Goal: Task Accomplishment & Management: Manage account settings

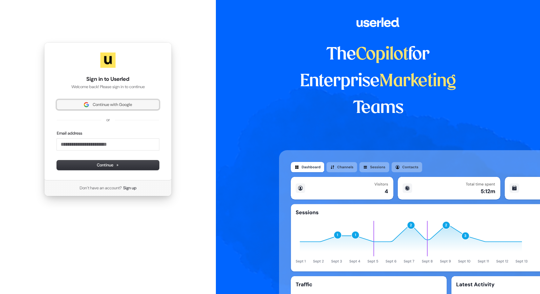
click at [123, 102] on span "Continue with Google" at bounding box center [112, 105] width 39 height 6
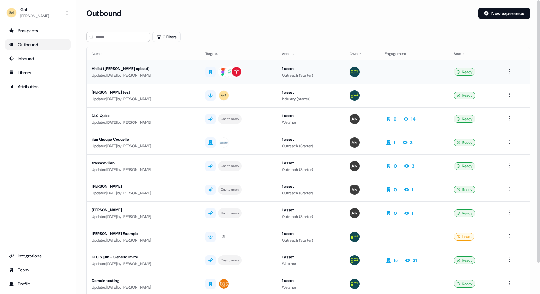
click at [153, 71] on div "Hitlist ([PERSON_NAME] upload)" at bounding box center [144, 68] width 104 height 6
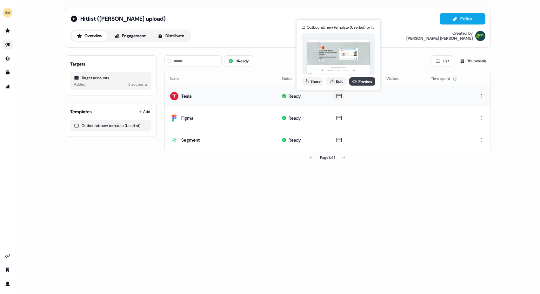
click at [366, 81] on link "Preview" at bounding box center [362, 81] width 26 height 8
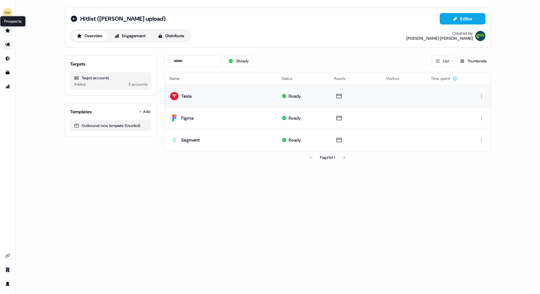
click at [7, 29] on icon "Go to prospects" at bounding box center [7, 30] width 4 height 4
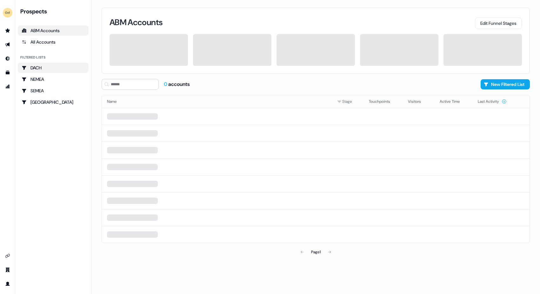
click at [44, 66] on div "DACH" at bounding box center [53, 67] width 63 height 6
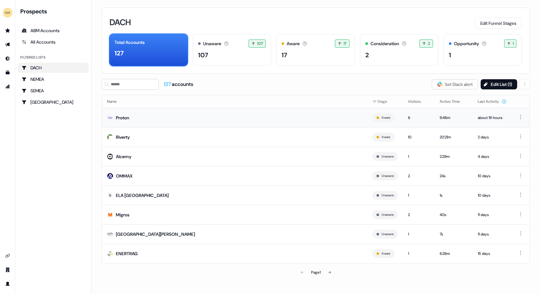
click at [166, 118] on td "Proton" at bounding box center [235, 117] width 266 height 19
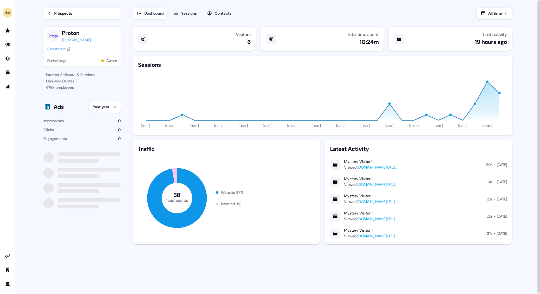
click at [60, 47] on div "Salesforce" at bounding box center [56, 49] width 18 height 6
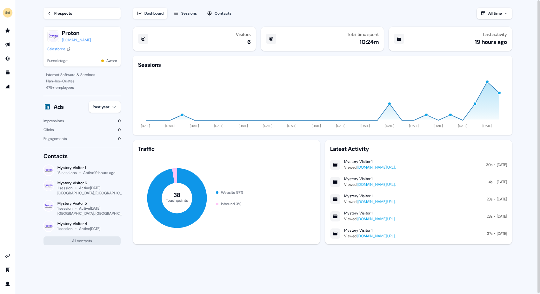
click at [66, 13] on div "Prospects" at bounding box center [63, 13] width 18 height 6
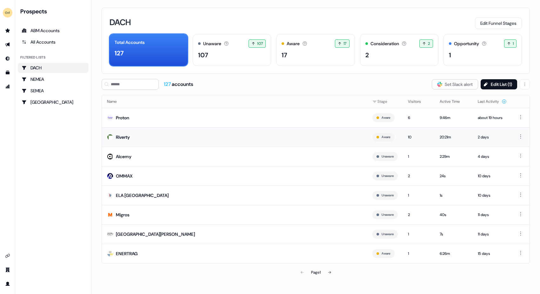
click at [146, 137] on td "Riverty" at bounding box center [235, 136] width 266 height 19
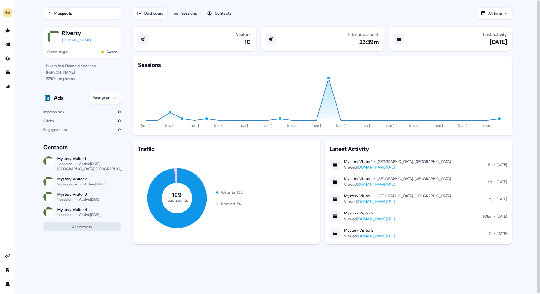
click at [113, 97] on html "For the best experience switch devices to a bigger screen. Go to [DOMAIN_NAME] …" at bounding box center [270, 147] width 540 height 294
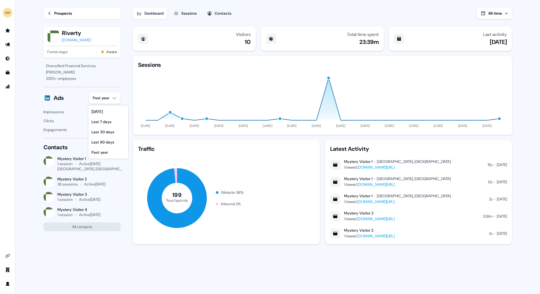
click at [116, 85] on html "For the best experience switch devices to a bigger screen. Go to [DOMAIN_NAME] …" at bounding box center [270, 147] width 540 height 294
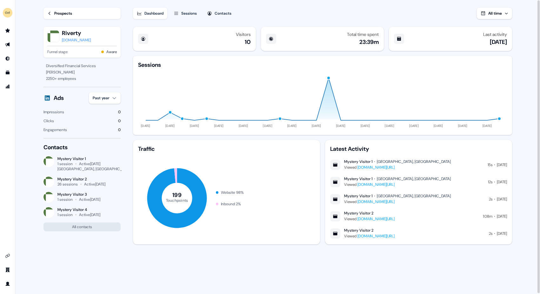
click at [395, 165] on link "[DOMAIN_NAME][URL]" at bounding box center [376, 167] width 37 height 5
click at [58, 14] on div "Prospects" at bounding box center [63, 13] width 18 height 6
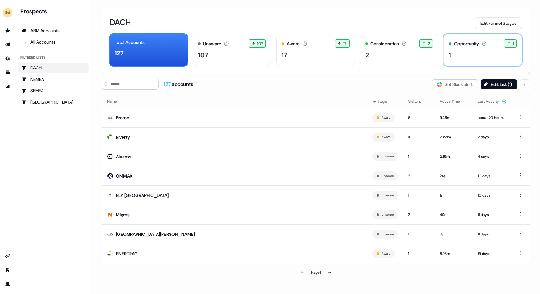
click at [471, 42] on div "Opportunity" at bounding box center [466, 43] width 25 height 7
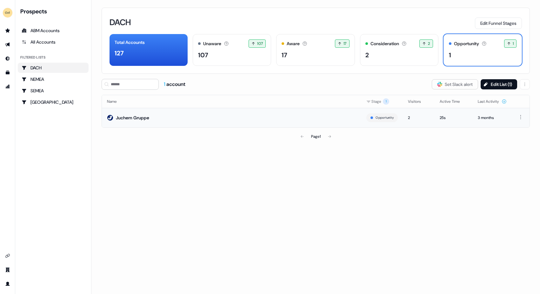
click at [172, 117] on td "Juchem Gruppe" at bounding box center [232, 117] width 260 height 19
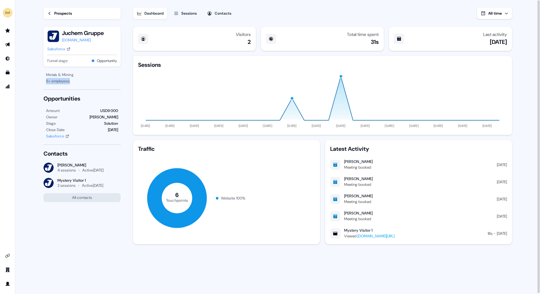
drag, startPoint x: 45, startPoint y: 80, endPoint x: 72, endPoint y: 80, distance: 26.7
click at [72, 80] on div "Metals & Mining 5 + employees" at bounding box center [82, 77] width 77 height 13
click at [72, 80] on div "5 + employees" at bounding box center [82, 81] width 72 height 6
click at [82, 83] on div "5 + employees" at bounding box center [82, 81] width 72 height 6
click at [99, 197] on button "All contacts" at bounding box center [82, 197] width 77 height 9
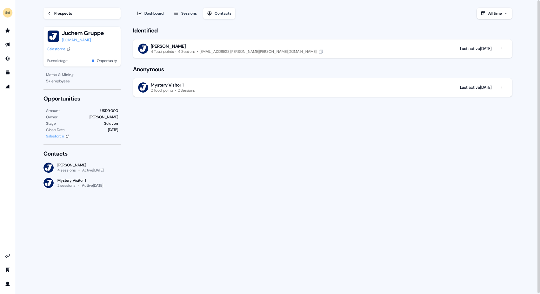
click at [227, 45] on div "[PERSON_NAME]" at bounding box center [237, 46] width 173 height 6
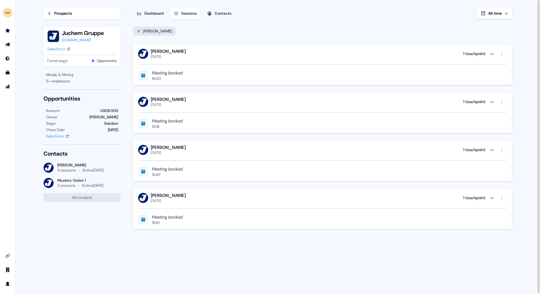
click at [219, 13] on div "Contacts" at bounding box center [223, 13] width 17 height 6
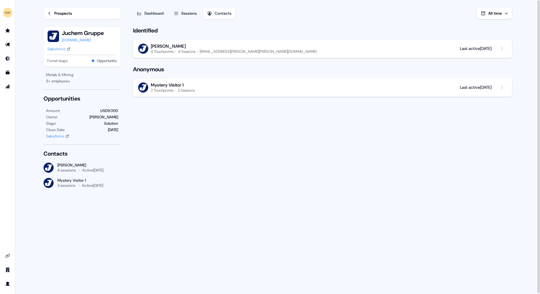
click at [192, 12] on div "Sessions" at bounding box center [189, 13] width 16 height 6
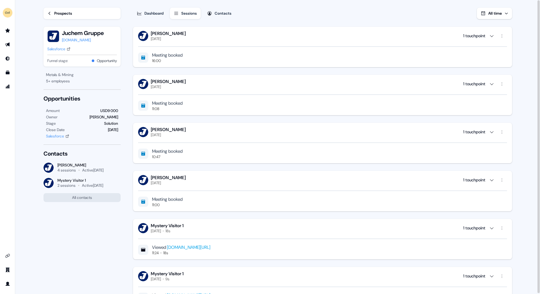
click at [490, 83] on icon "button" at bounding box center [492, 83] width 5 height 5
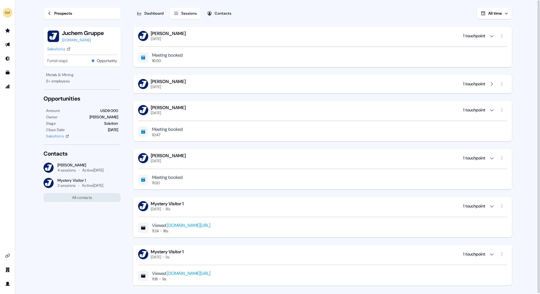
click at [490, 83] on icon "button" at bounding box center [492, 83] width 5 height 5
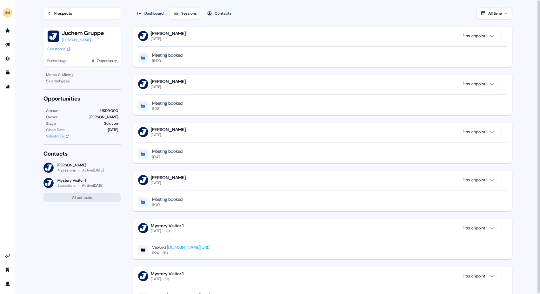
scroll to position [30, 0]
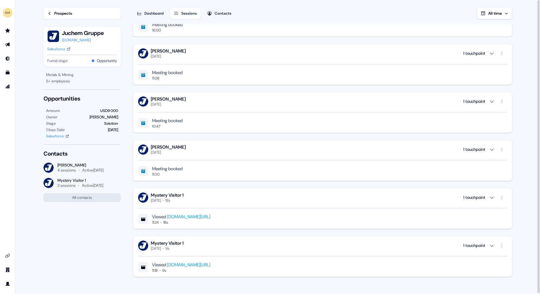
click at [491, 195] on icon "button" at bounding box center [492, 197] width 5 height 5
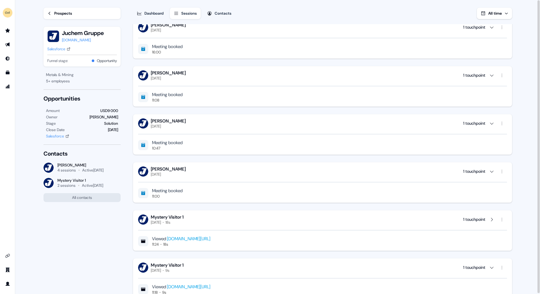
scroll to position [9, 0]
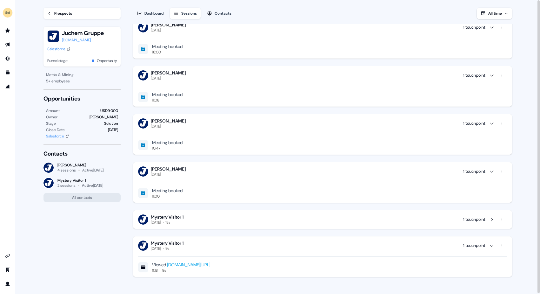
click at [491, 195] on div "Meeting booked 11:00" at bounding box center [322, 192] width 369 height 11
click at [492, 214] on div "1 touchpoint" at bounding box center [486, 219] width 44 height 10
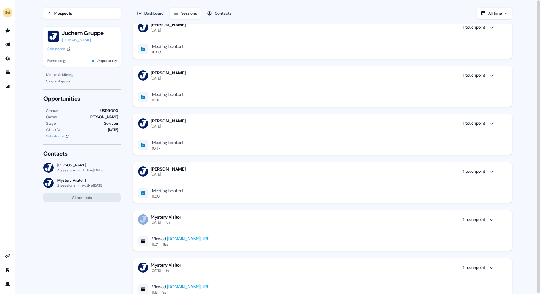
scroll to position [0, 0]
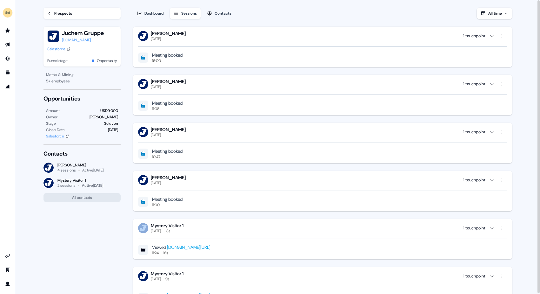
click at [56, 10] on div "Prospects" at bounding box center [63, 13] width 18 height 6
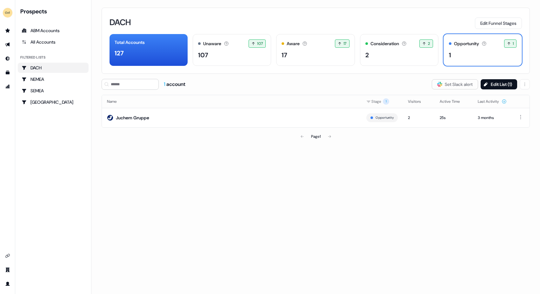
click at [73, 66] on div "DACH" at bounding box center [53, 67] width 63 height 6
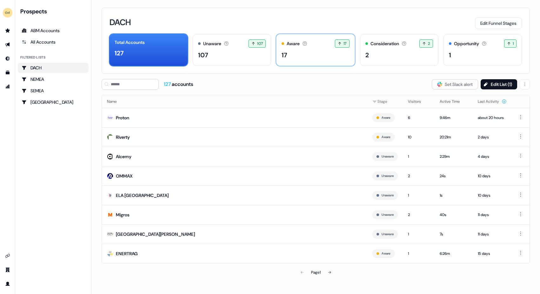
click at [314, 58] on div "17" at bounding box center [316, 55] width 68 height 10
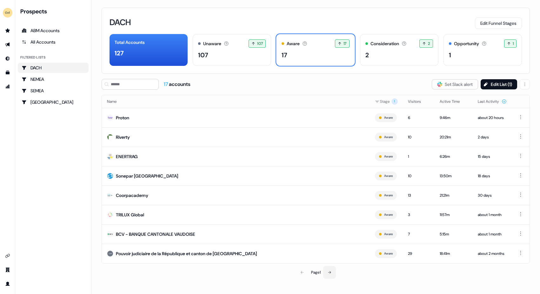
click at [330, 270] on icon at bounding box center [330, 272] width 4 height 4
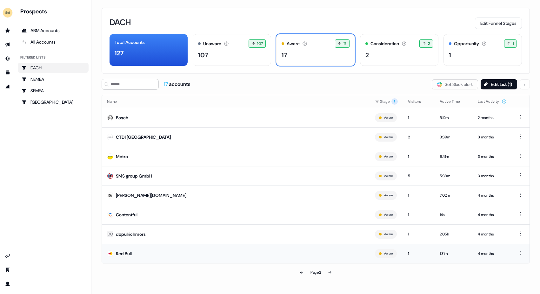
click at [299, 257] on td "Red Bull" at bounding box center [236, 252] width 268 height 19
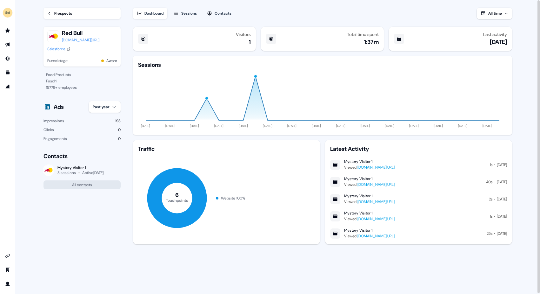
click at [222, 13] on div "Contacts" at bounding box center [223, 13] width 17 height 6
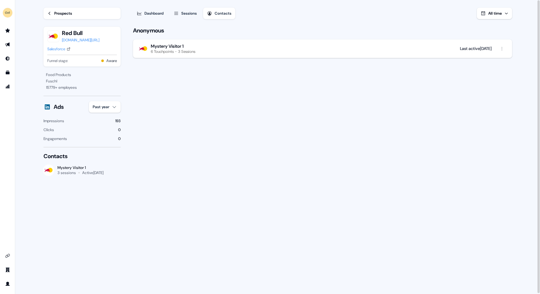
click at [57, 10] on div "Prospects" at bounding box center [63, 13] width 18 height 6
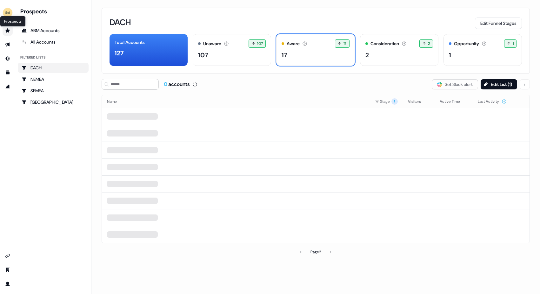
click at [9, 31] on icon "Go to prospects" at bounding box center [7, 30] width 4 height 4
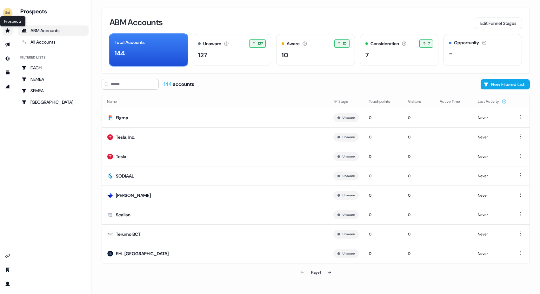
click at [8, 30] on icon "Go to prospects" at bounding box center [7, 30] width 4 height 4
click at [379, 100] on button "Touchpoints" at bounding box center [383, 101] width 29 height 11
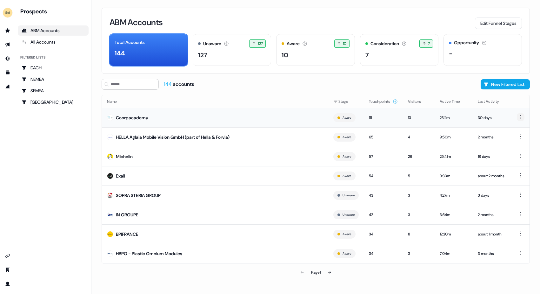
click at [521, 118] on html "For the best experience switch devices to a bigger screen. Go to [DOMAIN_NAME] …" at bounding box center [270, 147] width 540 height 294
click at [510, 128] on span "Hide" at bounding box center [507, 128] width 8 height 5
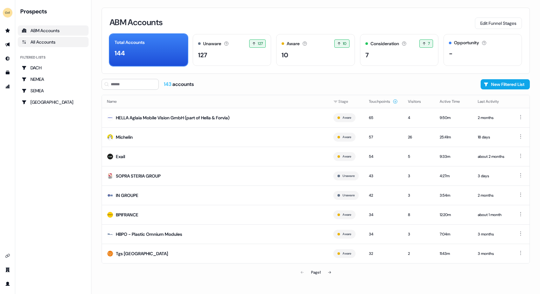
click at [47, 41] on div "All Accounts" at bounding box center [53, 42] width 63 height 6
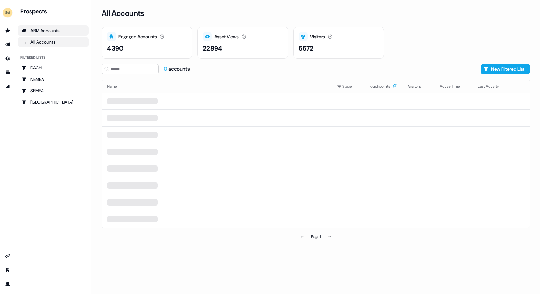
click at [51, 30] on div "ABM Accounts" at bounding box center [53, 30] width 63 height 6
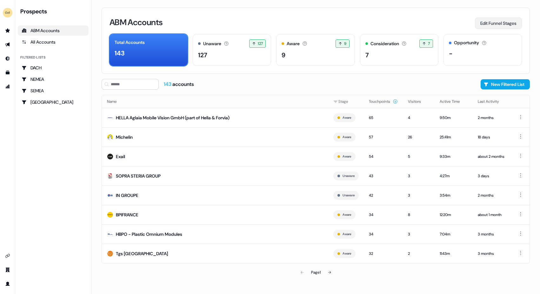
click at [498, 21] on button "Edit Funnel Stages" at bounding box center [498, 22] width 47 height 11
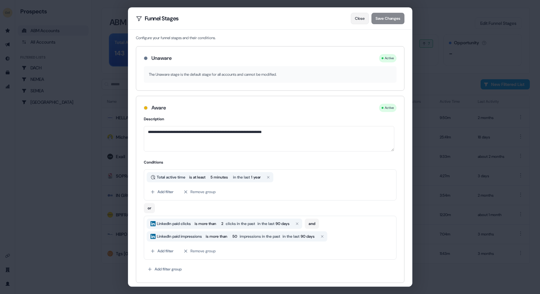
click at [358, 18] on button "Close" at bounding box center [360, 18] width 18 height 11
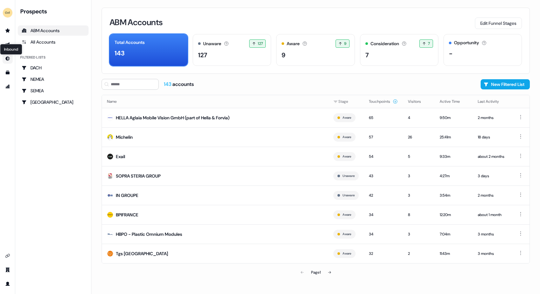
click at [7, 58] on icon "Go to Inbound" at bounding box center [7, 58] width 5 height 5
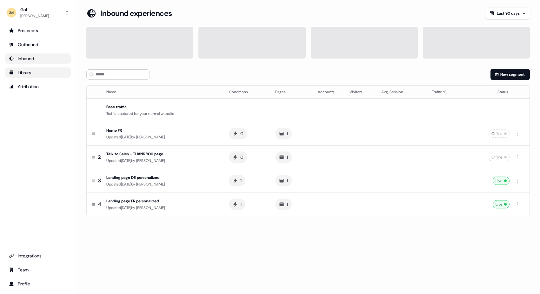
click at [21, 74] on div "Library" at bounding box center [38, 72] width 58 height 6
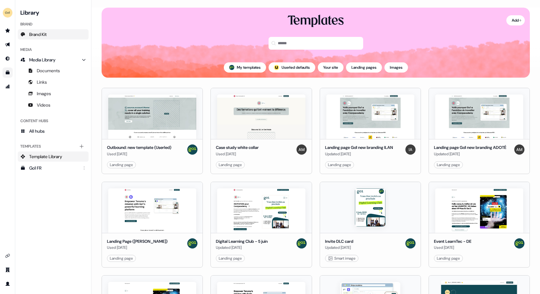
click at [37, 35] on span "Brand Kit" at bounding box center [37, 34] width 17 height 6
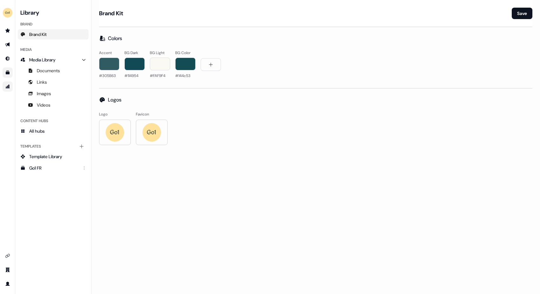
click at [6, 89] on link "Go to attribution" at bounding box center [8, 86] width 10 height 10
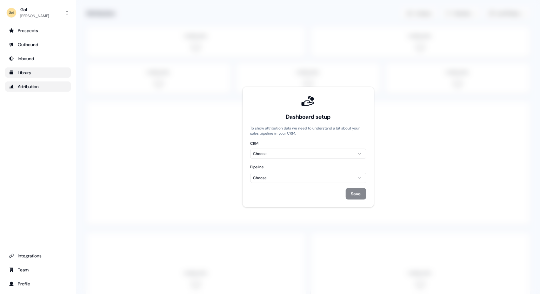
click at [310, 155] on html "For the best experience switch devices to a bigger screen. Go to [DOMAIN_NAME] …" at bounding box center [270, 147] width 540 height 294
click at [360, 177] on html "For the best experience switch devices to a bigger screen. Go to [DOMAIN_NAME] …" at bounding box center [270, 147] width 540 height 294
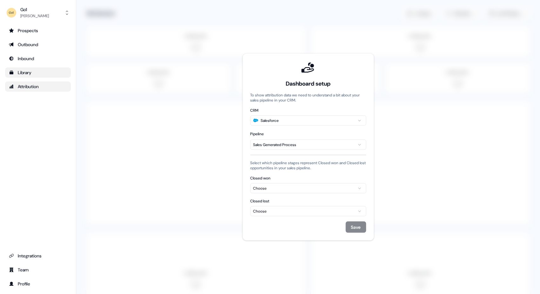
click at [357, 195] on div "Dashboard setup To show attribution data we need to understand a bit about your…" at bounding box center [308, 146] width 116 height 171
click at [358, 188] on icon "button" at bounding box center [360, 188] width 8 height 4
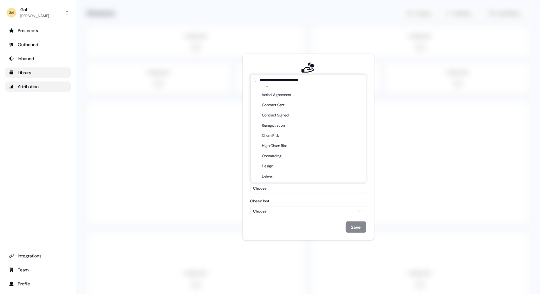
scroll to position [405, 0]
click at [279, 142] on div "Closed Won" at bounding box center [273, 144] width 22 height 10
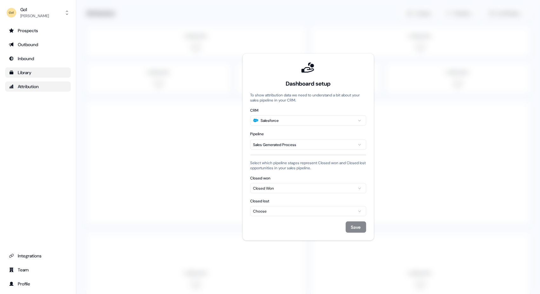
click at [289, 211] on div "Choose" at bounding box center [308, 211] width 110 height 6
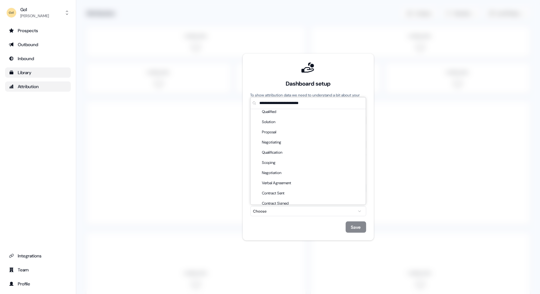
scroll to position [395, 0]
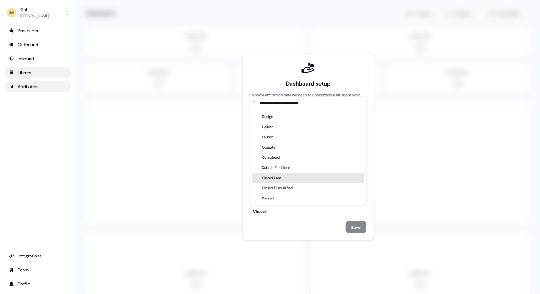
click at [276, 176] on div "Closed Lost" at bounding box center [273, 178] width 22 height 10
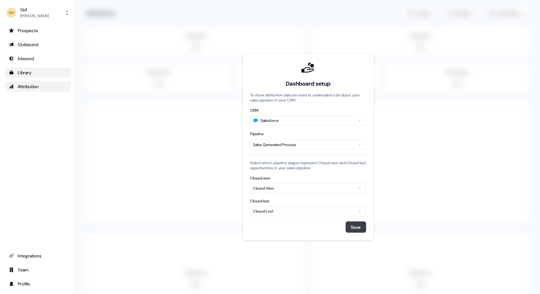
click at [356, 227] on button "Save" at bounding box center [356, 226] width 21 height 11
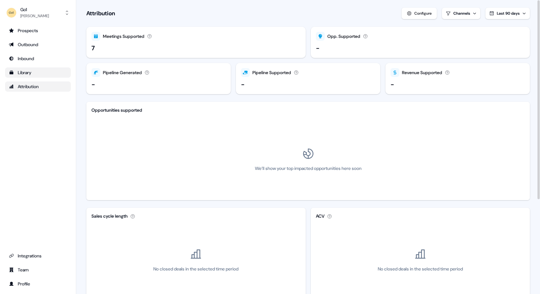
click at [114, 37] on div "Meetings Supported" at bounding box center [124, 36] width 42 height 7
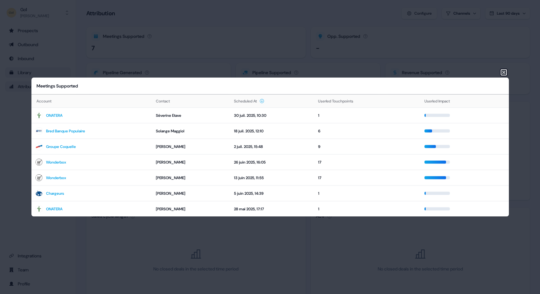
click at [503, 72] on icon "button" at bounding box center [504, 72] width 5 height 5
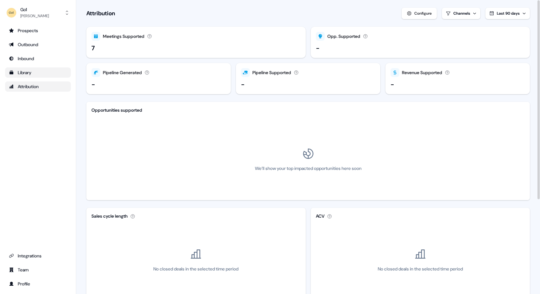
click at [417, 14] on div "Configure" at bounding box center [423, 13] width 17 height 6
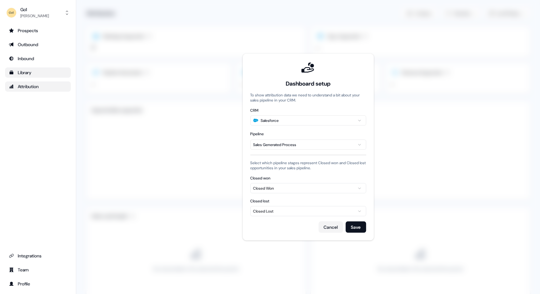
click at [300, 143] on html "For the best experience switch devices to a bigger screen. Go to [DOMAIN_NAME] …" at bounding box center [270, 147] width 540 height 294
click at [341, 189] on div "Choose" at bounding box center [308, 188] width 110 height 6
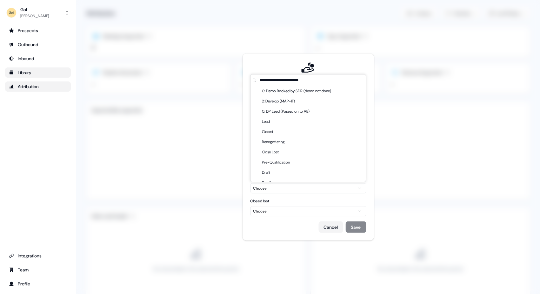
scroll to position [405, 0]
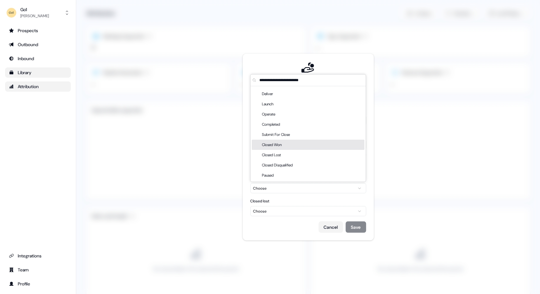
click at [298, 145] on div "Closed Won" at bounding box center [308, 144] width 113 height 10
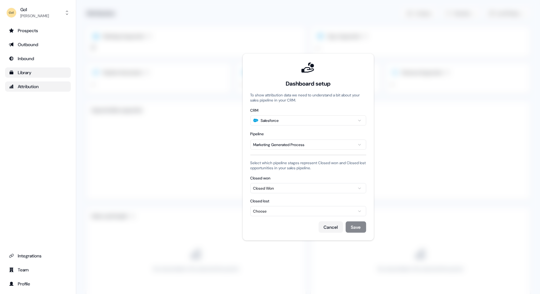
click at [334, 209] on div "Choose" at bounding box center [308, 211] width 110 height 6
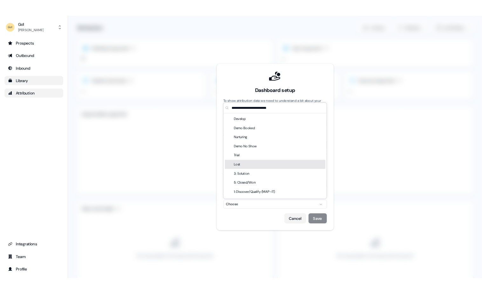
scroll to position [395, 0]
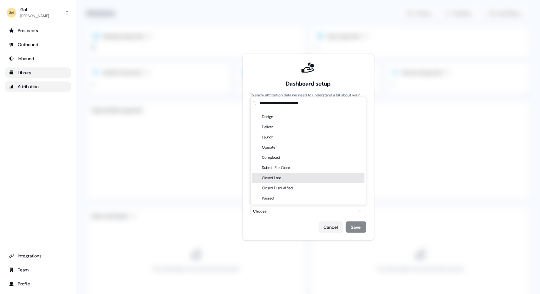
click at [309, 177] on div "Closed Lost" at bounding box center [308, 178] width 113 height 10
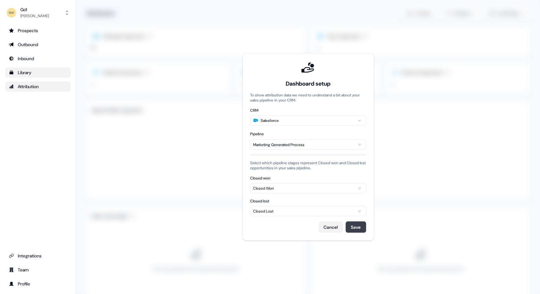
click at [354, 226] on button "Save" at bounding box center [356, 226] width 21 height 11
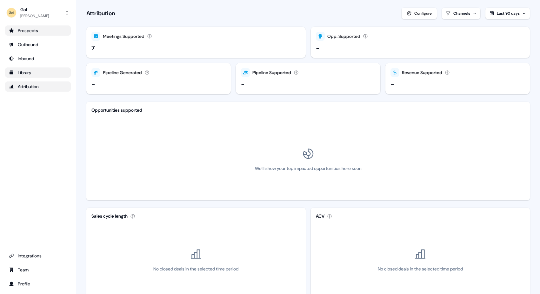
click at [28, 30] on div "Prospects" at bounding box center [38, 30] width 58 height 6
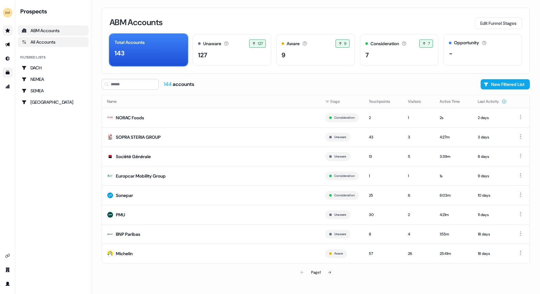
click at [42, 44] on div "All Accounts" at bounding box center [53, 42] width 63 height 6
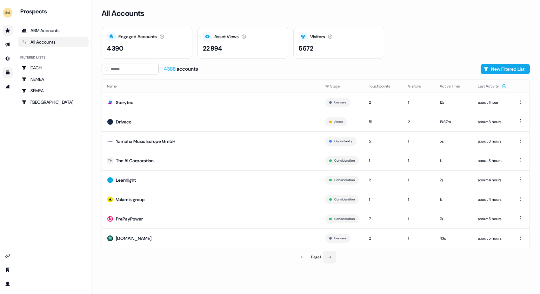
click at [330, 257] on icon at bounding box center [330, 257] width 4 height 4
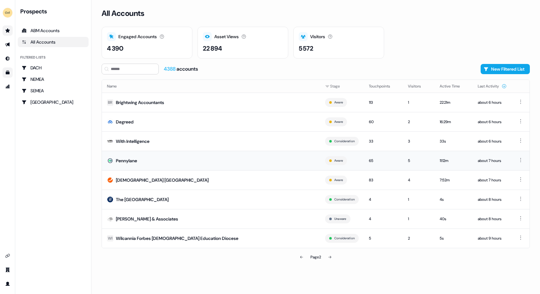
click at [247, 161] on td "Pennylane" at bounding box center [211, 160] width 218 height 19
